Goal: Task Accomplishment & Management: Use online tool/utility

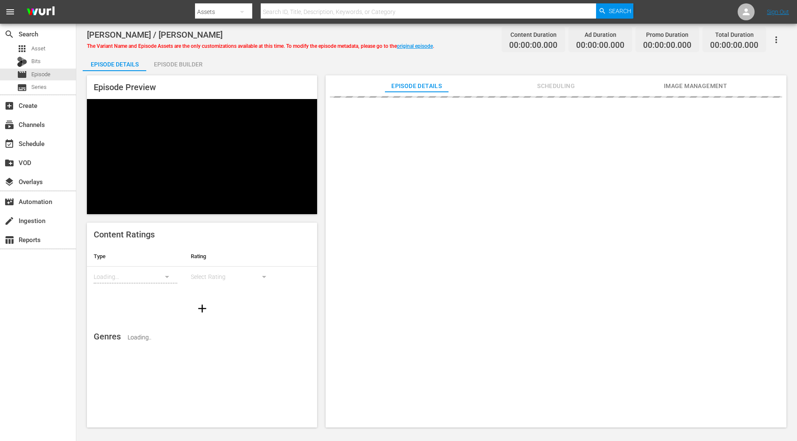
click at [197, 67] on div "Episode Builder" at bounding box center [178, 64] width 64 height 20
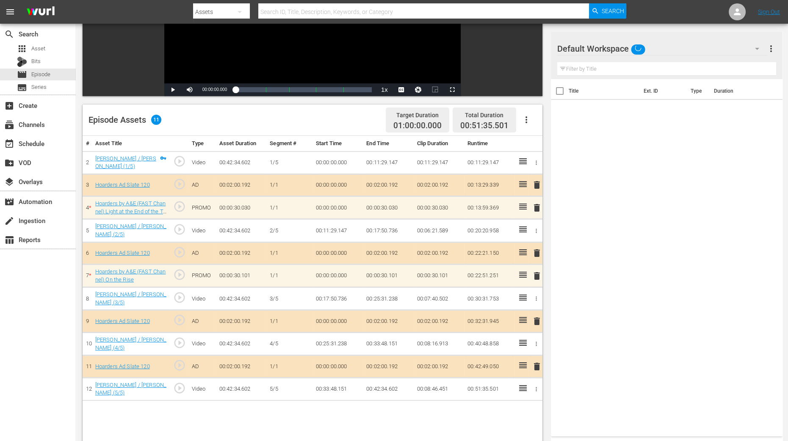
scroll to position [159, 0]
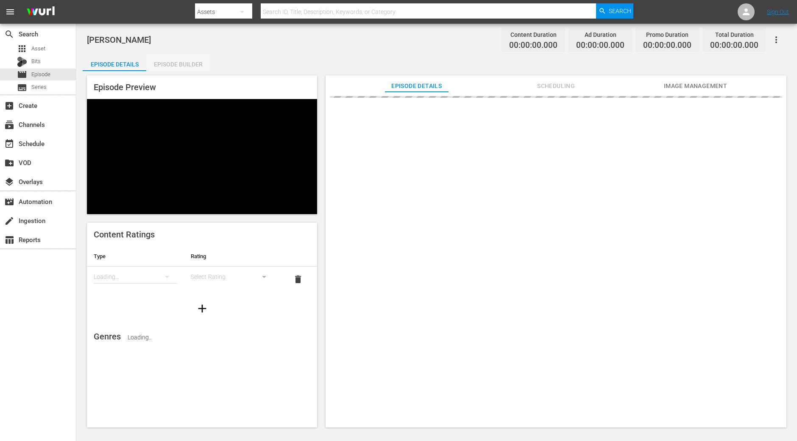
click at [197, 66] on div "Episode Builder" at bounding box center [178, 64] width 64 height 20
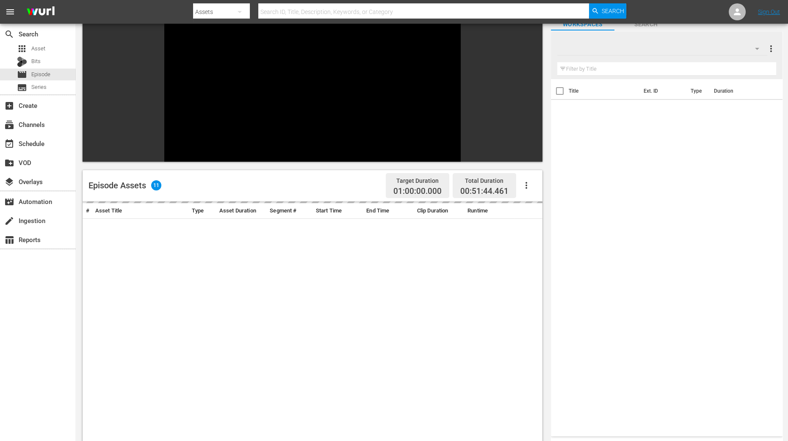
scroll to position [106, 0]
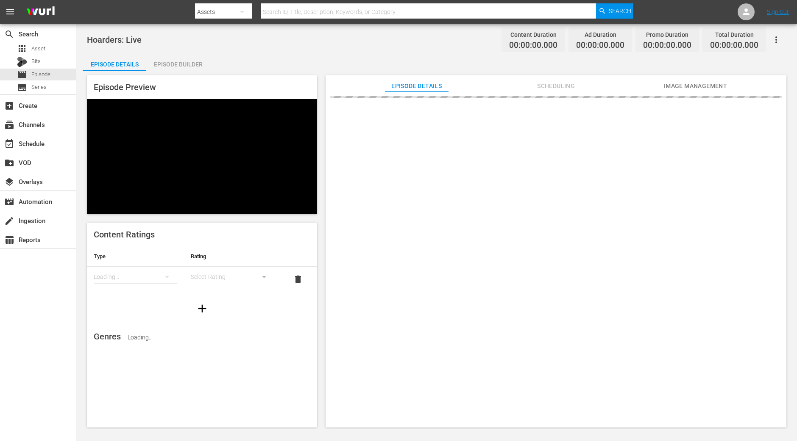
click at [184, 58] on div "Episode Builder" at bounding box center [178, 64] width 64 height 20
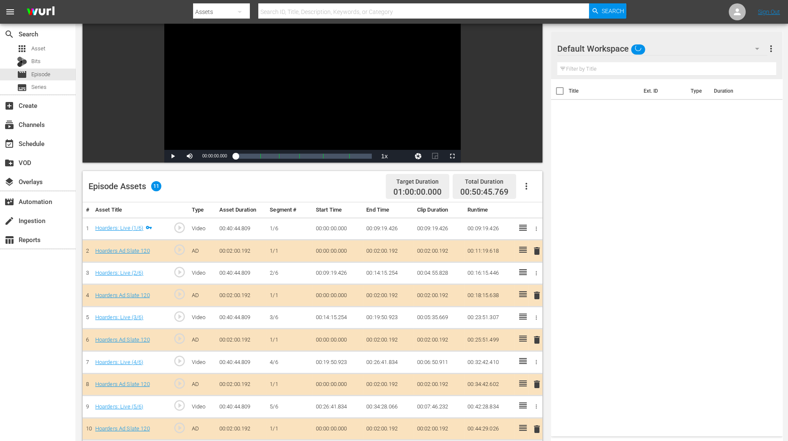
scroll to position [106, 0]
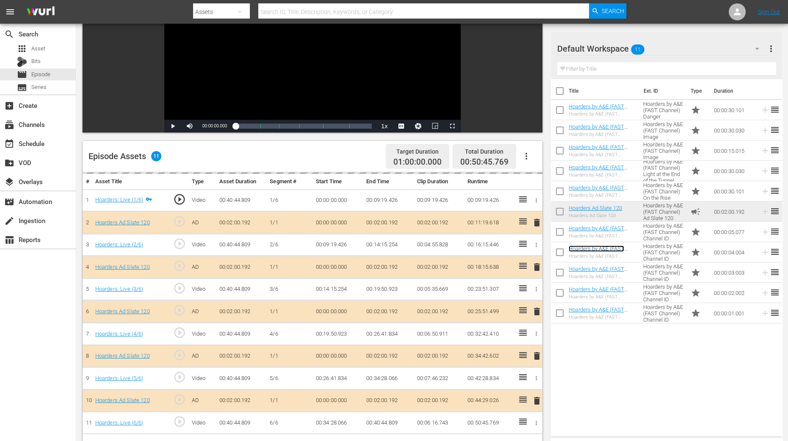
drag, startPoint x: 616, startPoint y: 246, endPoint x: 394, endPoint y: 236, distance: 221.8
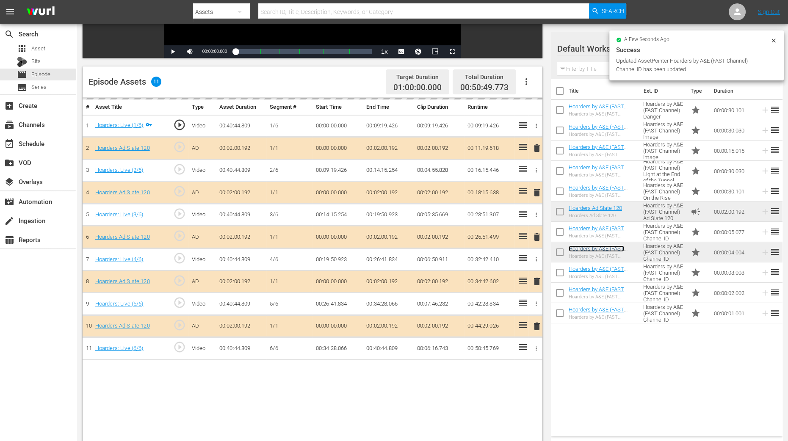
scroll to position [220, 0]
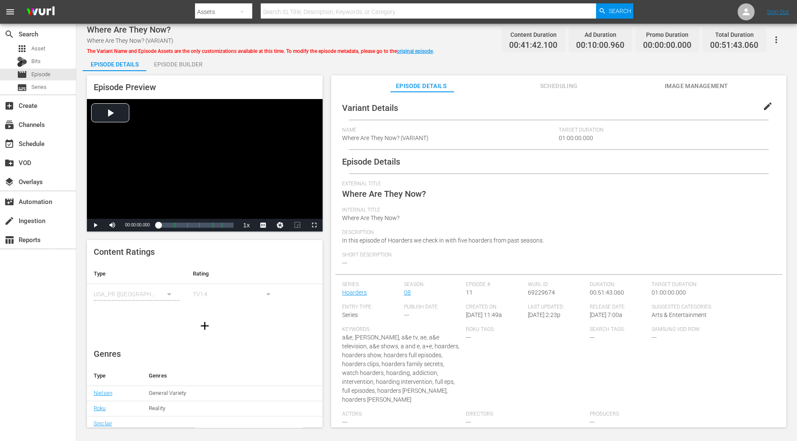
click at [172, 62] on div "Episode Builder" at bounding box center [178, 64] width 64 height 20
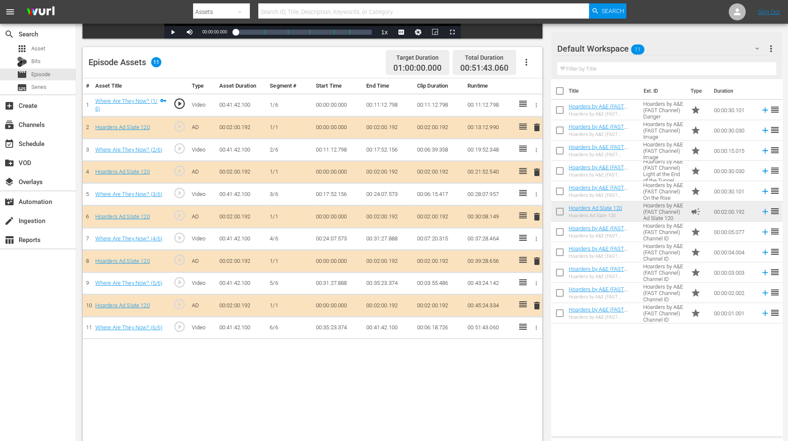
scroll to position [220, 0]
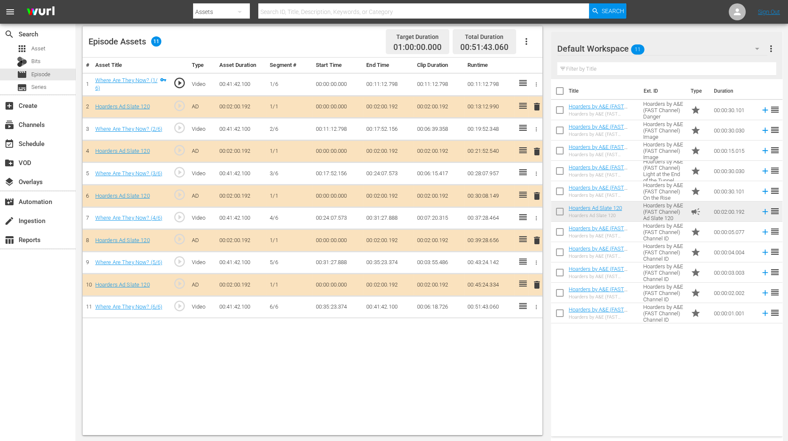
click at [536, 151] on span "delete" at bounding box center [537, 152] width 10 height 10
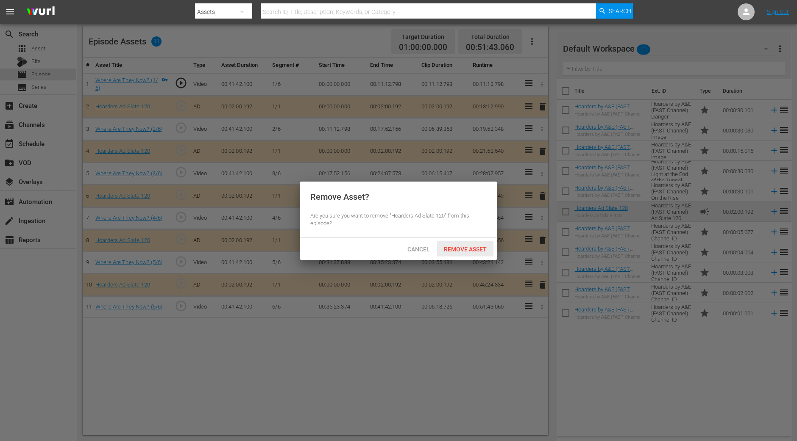
click at [473, 249] on span "Remove Asset" at bounding box center [465, 249] width 56 height 7
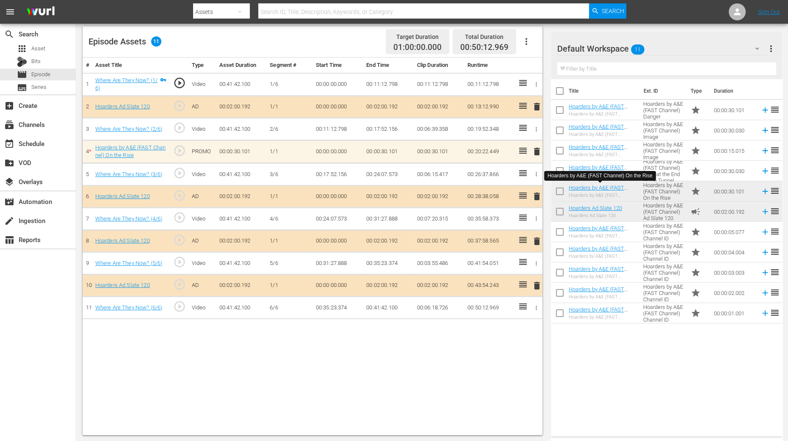
click at [449, 353] on div "# Asset Title Type Asset Duration Segment # Start Time End Time Clip Duration R…" at bounding box center [313, 247] width 460 height 378
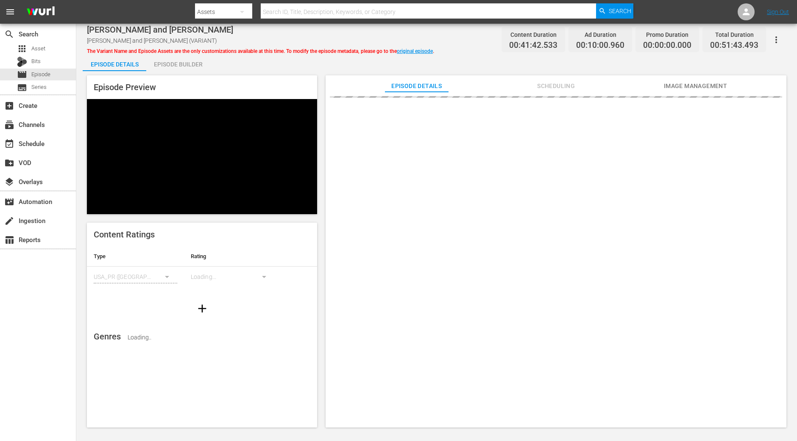
click at [198, 69] on div "Episode Builder" at bounding box center [178, 64] width 64 height 20
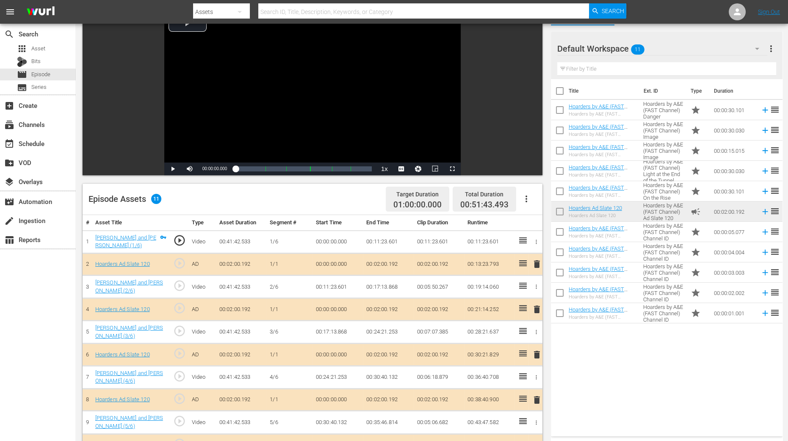
scroll to position [211, 0]
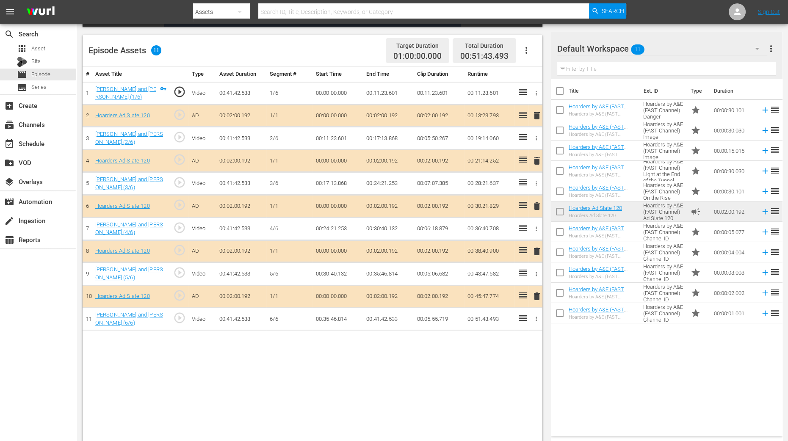
click at [538, 157] on span "delete" at bounding box center [537, 161] width 10 height 10
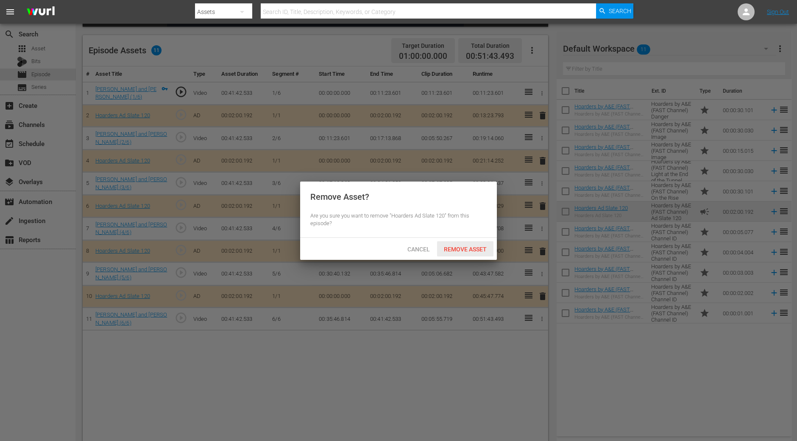
click at [455, 246] on span "Remove Asset" at bounding box center [465, 249] width 56 height 7
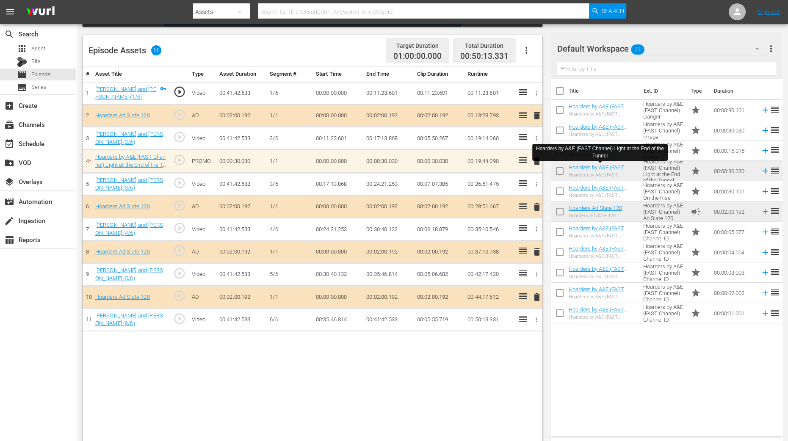
click at [621, 363] on div "Title Ext. ID Type Duration Hoarders by A&E (FAST Channel) Danger Hoarders by A…" at bounding box center [667, 256] width 232 height 354
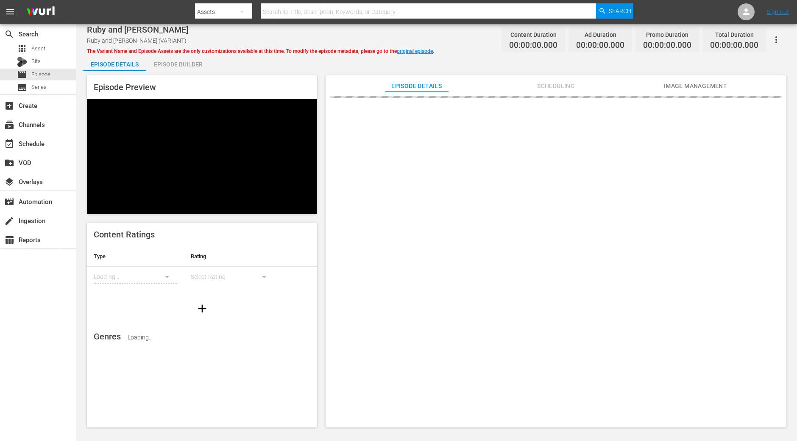
click at [187, 62] on div "Episode Builder" at bounding box center [178, 64] width 64 height 20
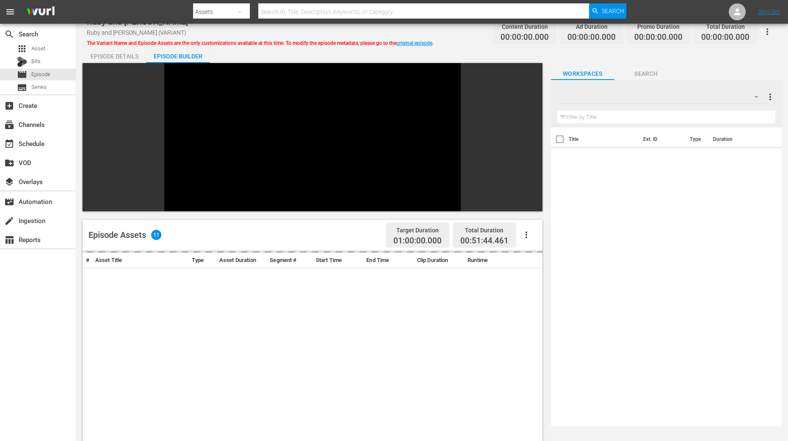
scroll to position [159, 0]
